Goal: Information Seeking & Learning: Learn about a topic

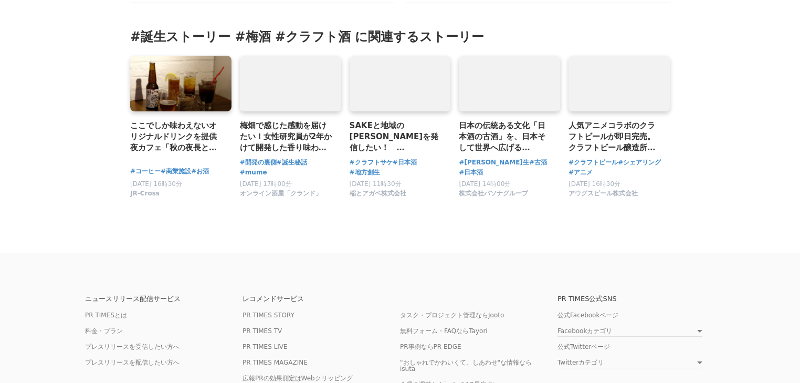
scroll to position [4748, 0]
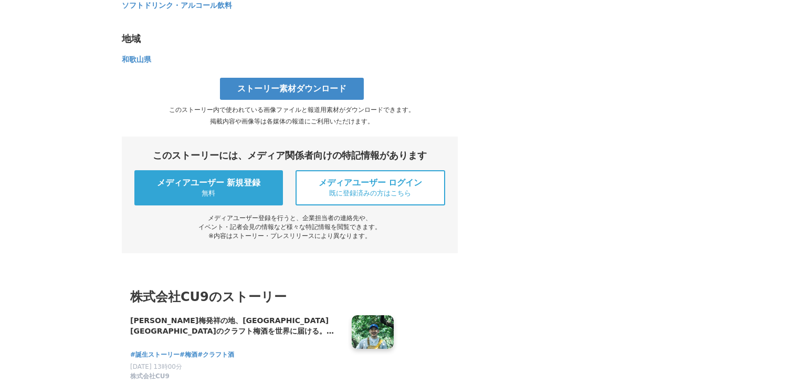
scroll to position [4160, 0]
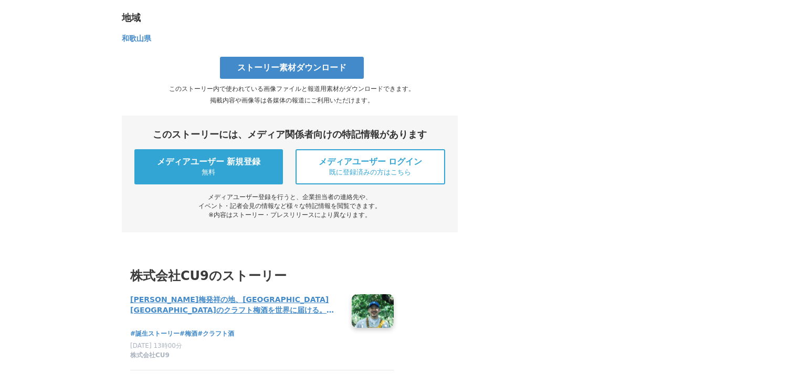
click at [242, 294] on h4 "[PERSON_NAME]梅発祥の地、[GEOGRAPHIC_DATA][GEOGRAPHIC_DATA]のクラフト梅酒を世界に届ける。「MINABE CRA…" at bounding box center [236, 305] width 213 height 22
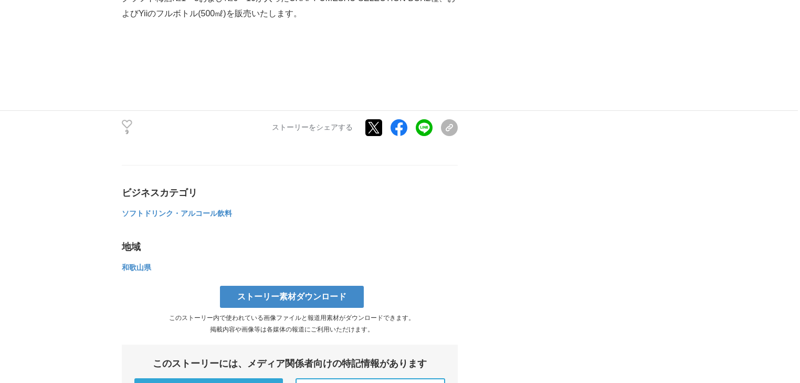
scroll to position [3949, 0]
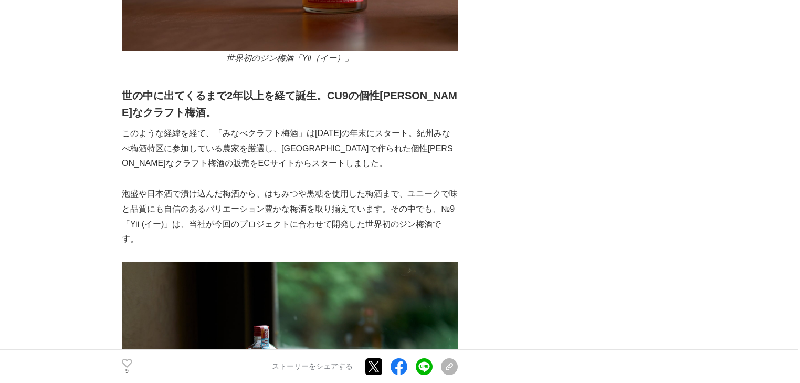
scroll to position [2521, 0]
